Goal: Find specific page/section: Find specific page/section

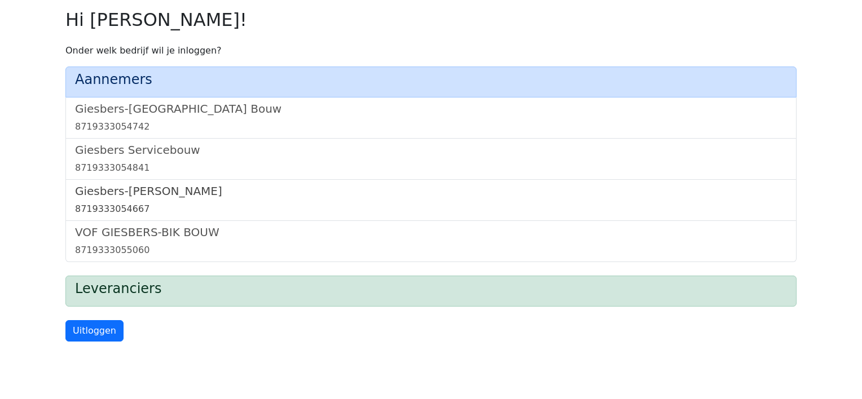
click at [157, 201] on link "Giesbers-Wijchen Bouw 8719333054667" at bounding box center [431, 200] width 712 height 32
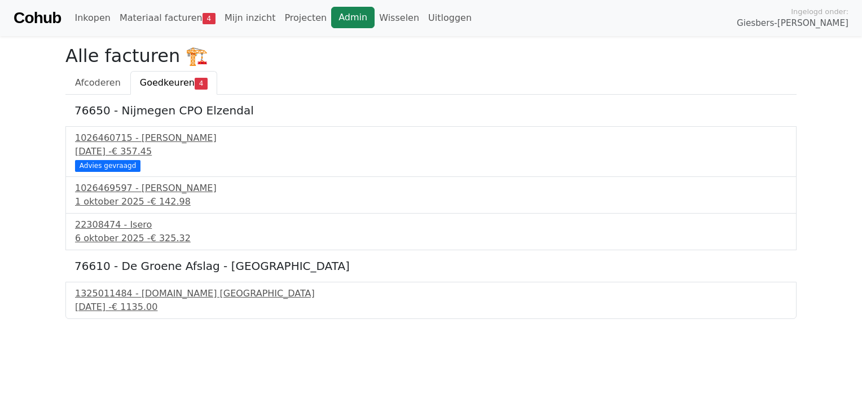
click at [331, 16] on link "Admin" at bounding box center [352, 17] width 43 height 21
